Goal: Task Accomplishment & Management: Use online tool/utility

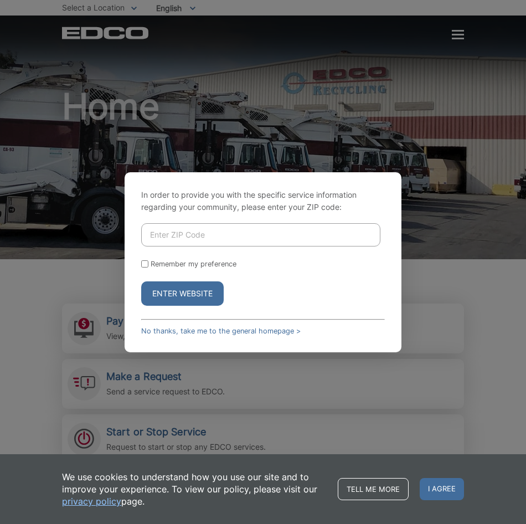
click at [417, 67] on div "In order to provide you with the specific service information regarding your co…" at bounding box center [263, 262] width 526 height 524
click at [243, 329] on link "No thanks, take me to the general homepage >" at bounding box center [221, 331] width 160 height 8
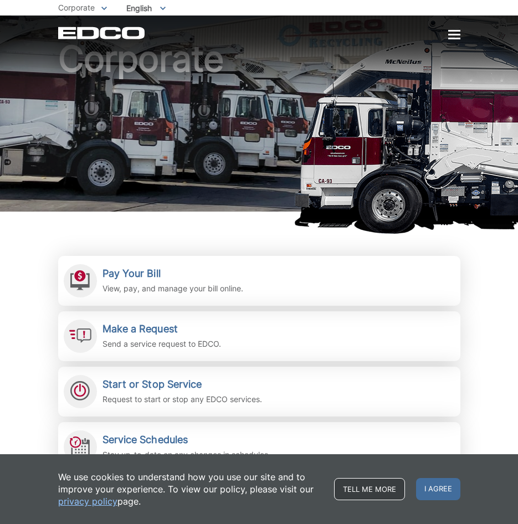
scroll to position [111, 0]
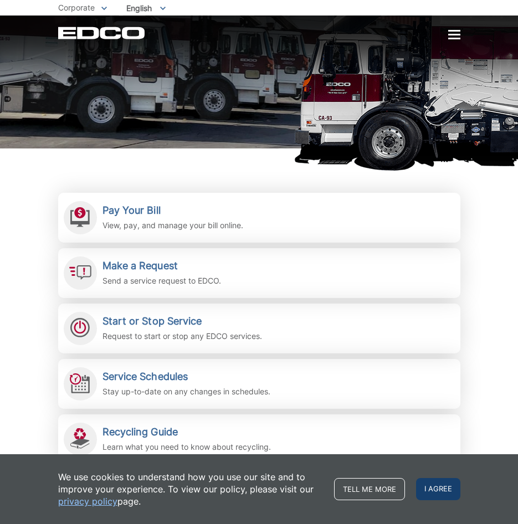
click at [444, 488] on span "I agree" at bounding box center [438, 489] width 44 height 22
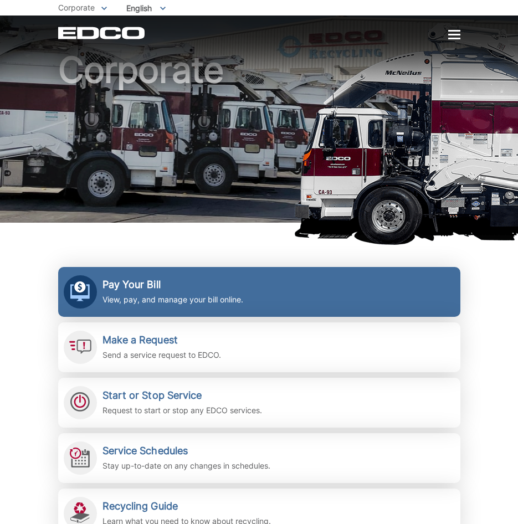
scroll to position [55, 0]
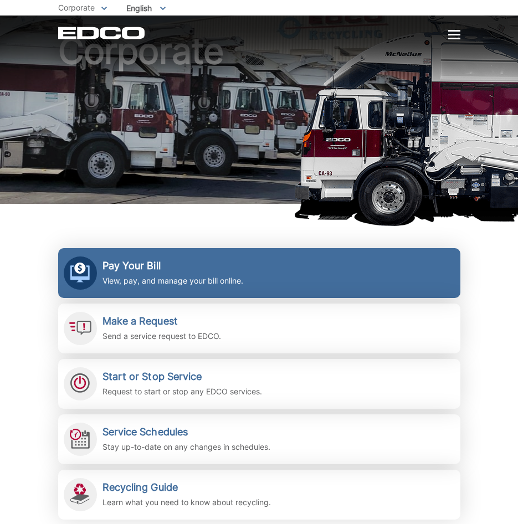
click at [204, 271] on h2 "Pay Your Bill" at bounding box center [172, 266] width 141 height 12
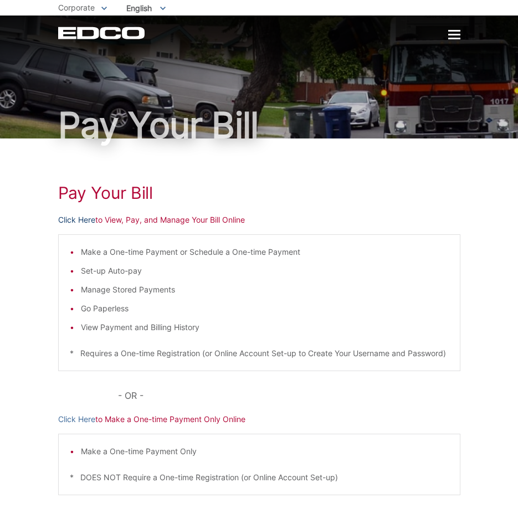
click at [71, 217] on link "Click Here" at bounding box center [76, 220] width 37 height 12
